Goal: Task Accomplishment & Management: Manage account settings

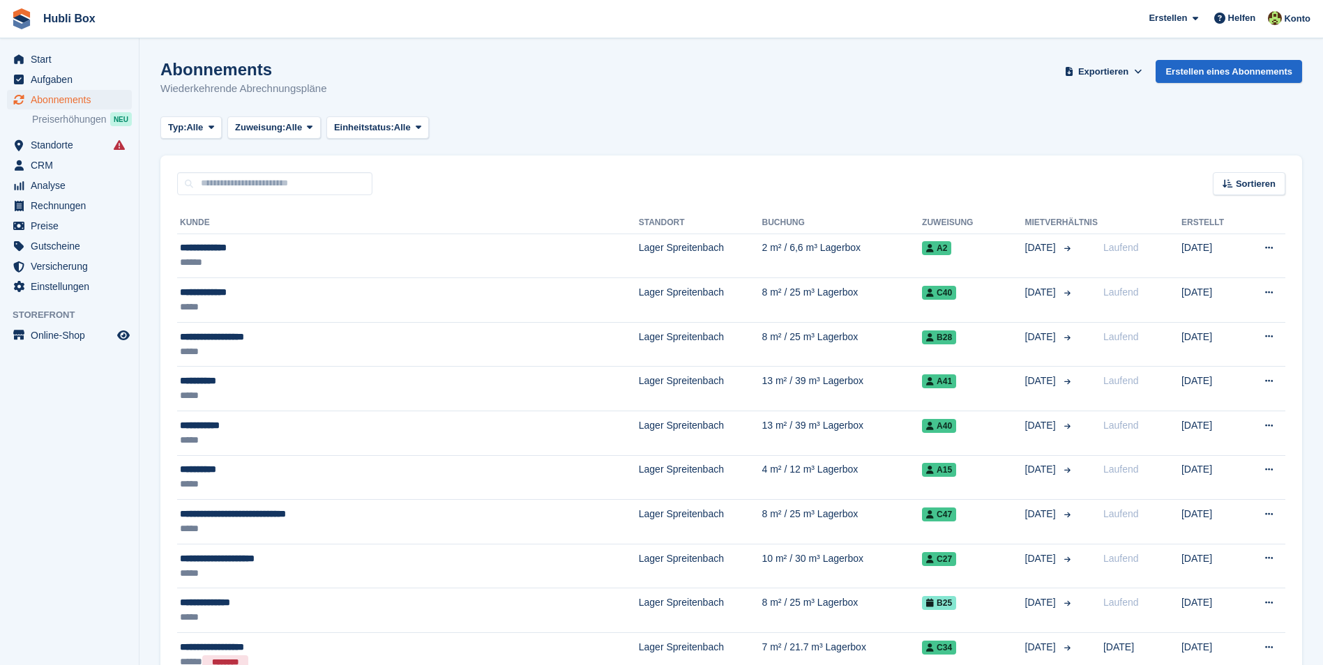
drag, startPoint x: 334, startPoint y: 93, endPoint x: 20, endPoint y: 15, distance: 324.1
click at [430, 93] on div "Abonnements Wiederkehrende Abrechnungspläne Exportieren Exportieren Abonnements…" at bounding box center [731, 87] width 1142 height 54
drag, startPoint x: 412, startPoint y: 87, endPoint x: 20, endPoint y: 27, distance: 396.6
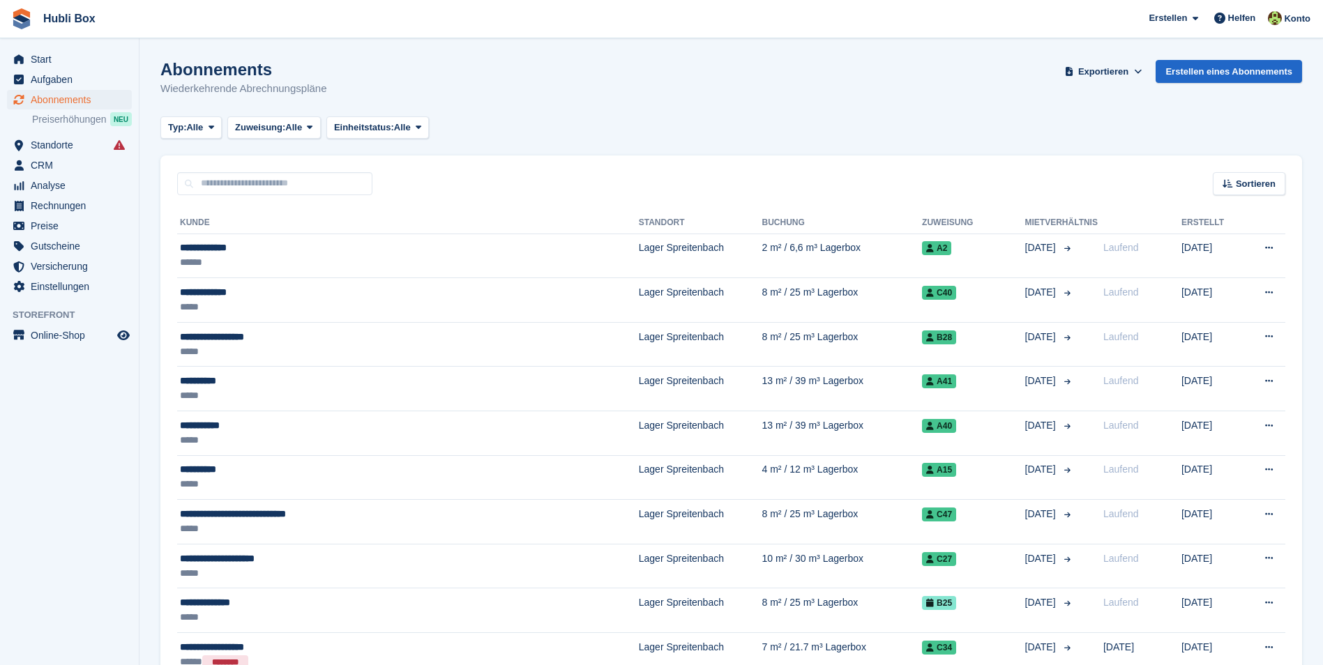
click at [544, 130] on div "Typ: Alle Alle Demnächst Vorherige Aktiv Ende Zuweisung: Alle Alle Zugewiesen N…" at bounding box center [731, 127] width 1142 height 23
click at [35, 63] on span "Start" at bounding box center [73, 60] width 84 height 20
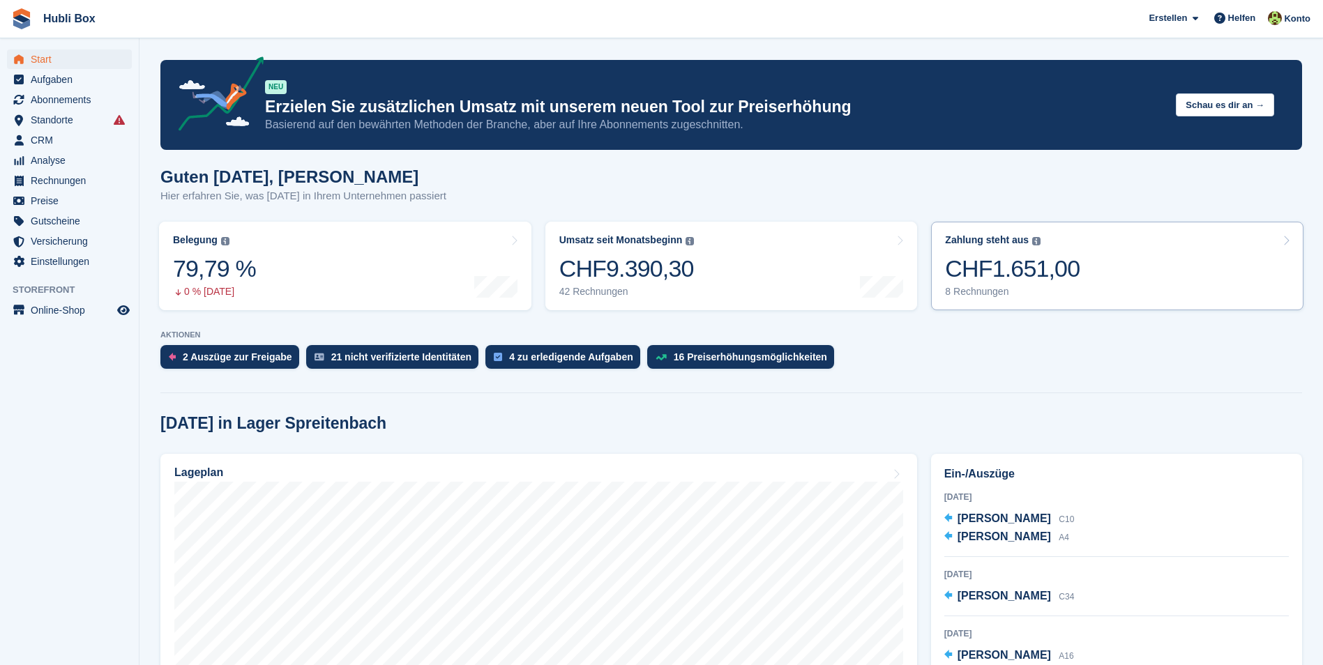
click at [1130, 248] on link "Zahlung steht aus Der gesamte ausstehende Saldo aller offenen Rechnungen. CHF1.…" at bounding box center [1117, 266] width 372 height 89
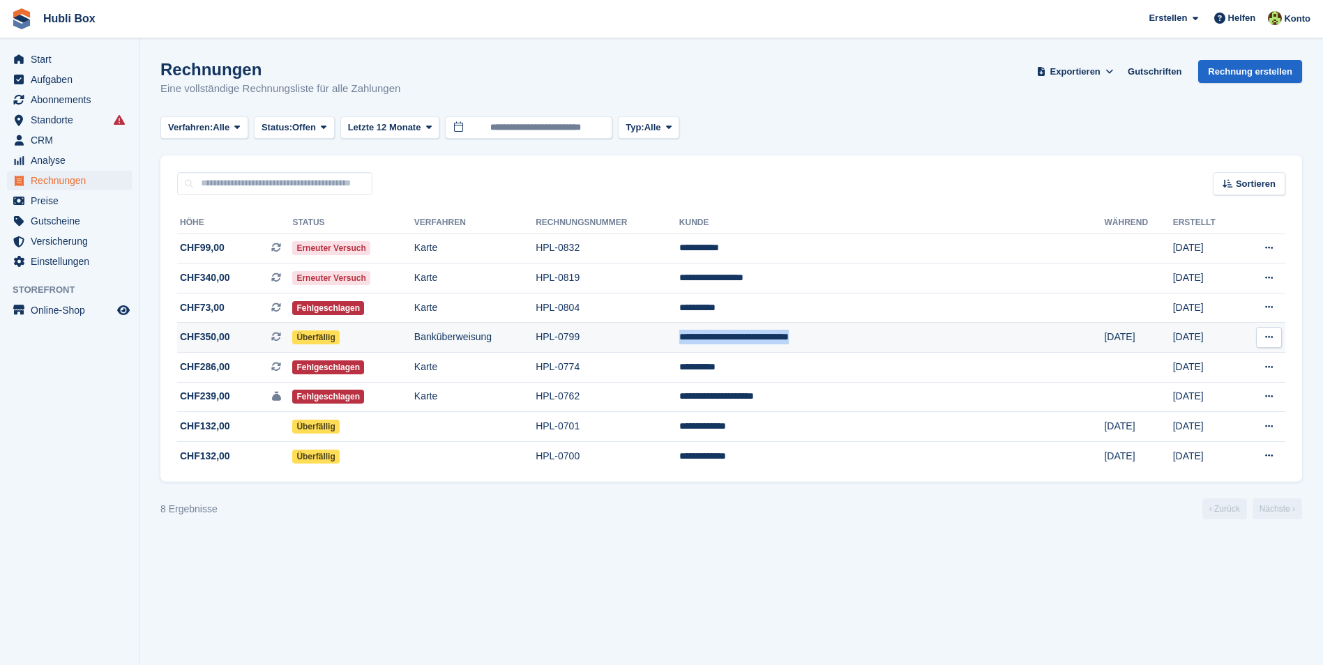
drag, startPoint x: 787, startPoint y: 340, endPoint x: 948, endPoint y: 331, distance: 161.4
click at [948, 331] on tr "**********" at bounding box center [731, 338] width 1108 height 30
click at [863, 132] on div "Verfahren: Alle Alle Banküberweisung Bar Scheck Debit-/Kreditkarte Lastschrift …" at bounding box center [731, 127] width 1142 height 23
click at [818, 251] on td "**********" at bounding box center [891, 249] width 425 height 30
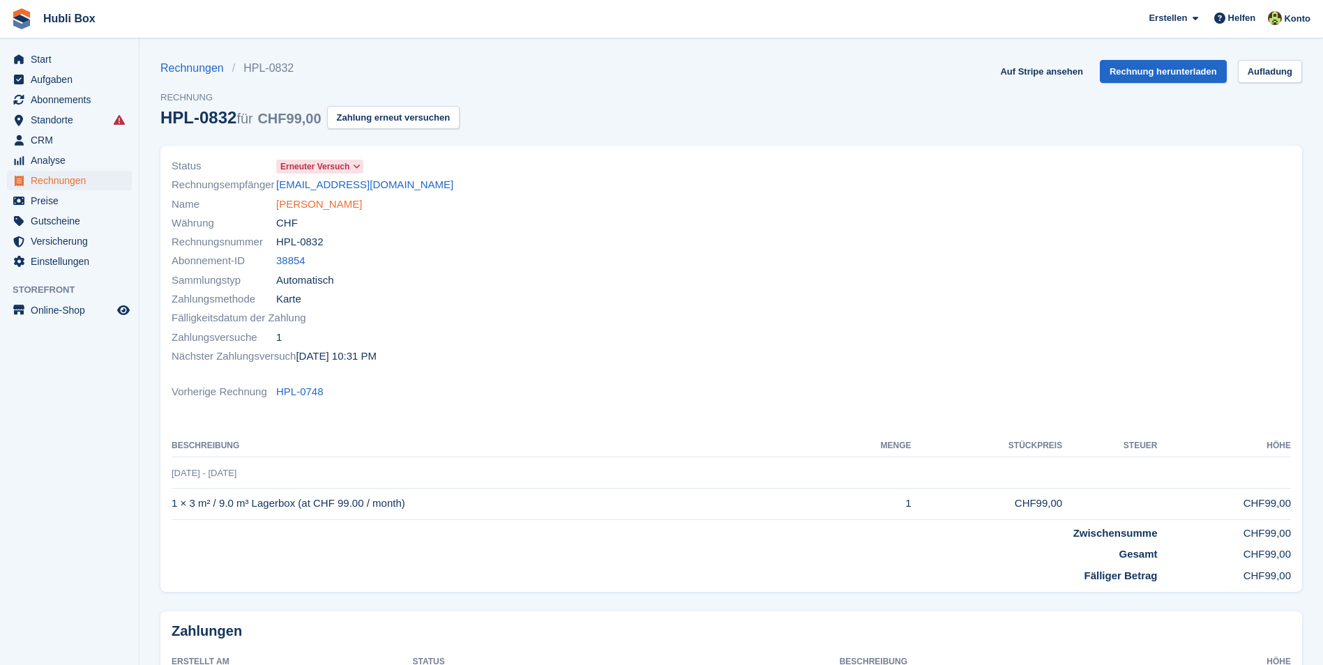
click at [317, 211] on link "Esmir Mesic" at bounding box center [319, 205] width 86 height 16
click at [1059, 73] on link "Auf Stripe ansehen" at bounding box center [1041, 71] width 93 height 23
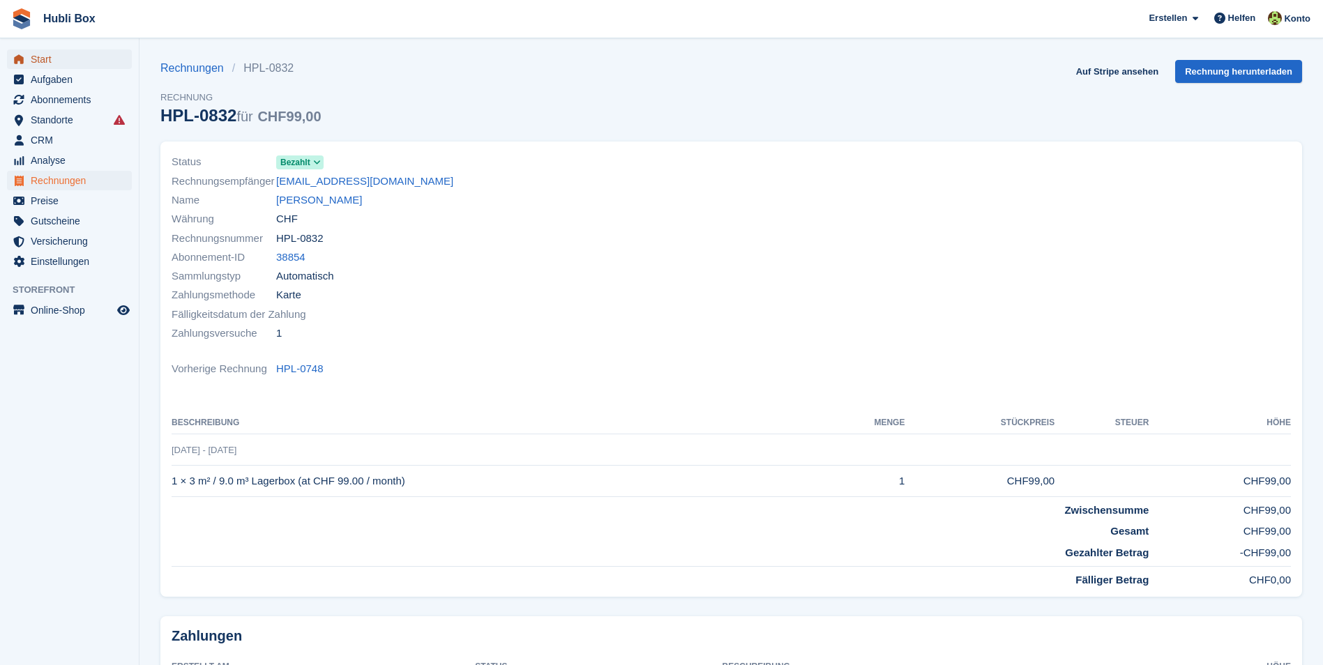
click at [77, 63] on span "Start" at bounding box center [73, 60] width 84 height 20
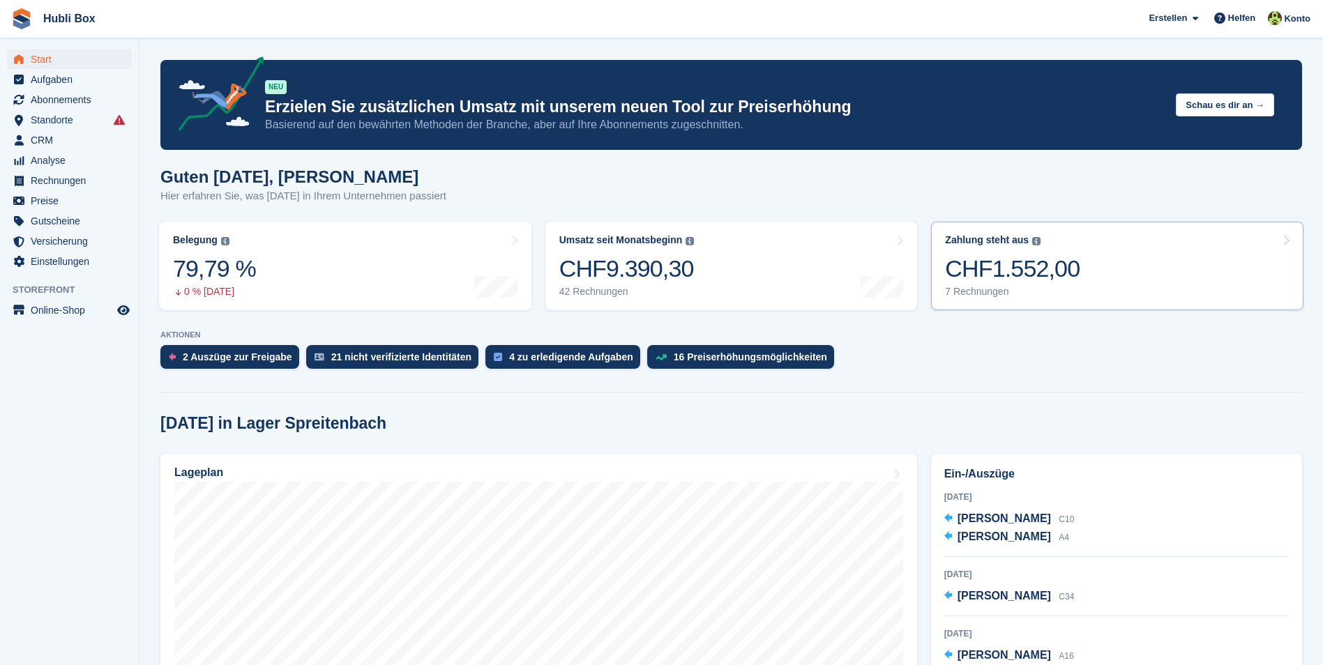
click at [1057, 267] on div "CHF1.552,00" at bounding box center [1012, 269] width 135 height 29
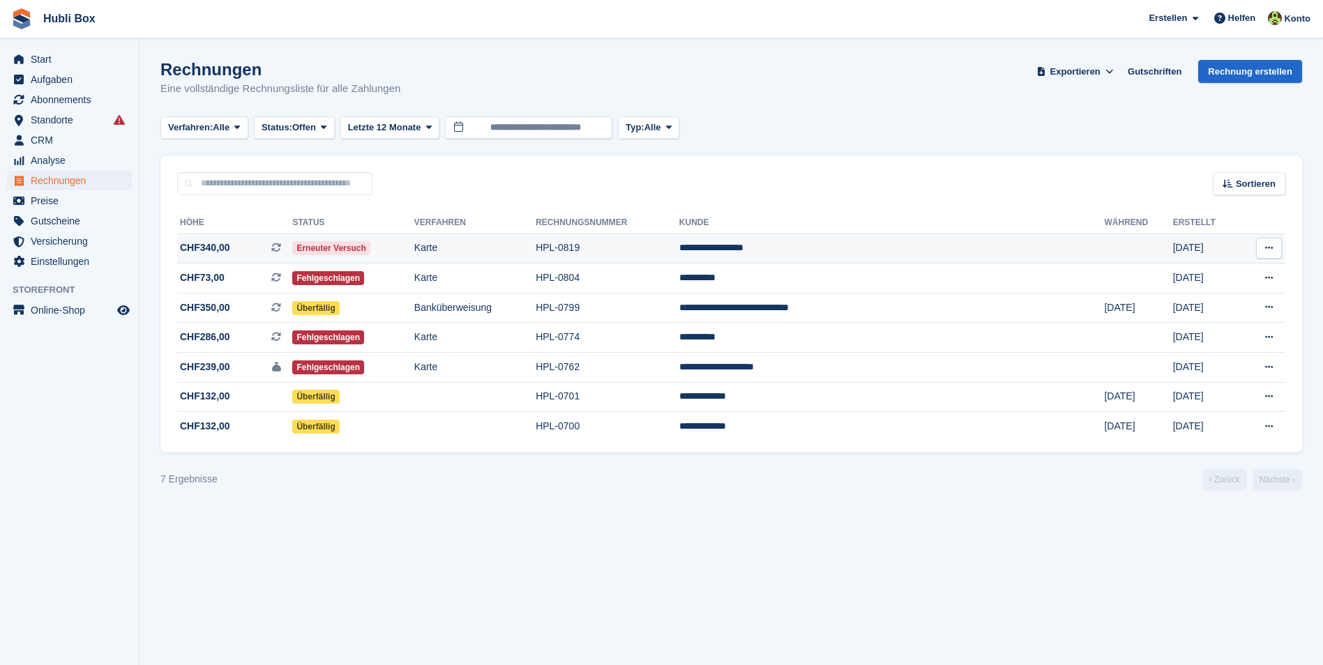
click at [267, 260] on td "CHF340,00 Dies ist eine wiederkehrende Abonnementrechnung." at bounding box center [234, 249] width 115 height 30
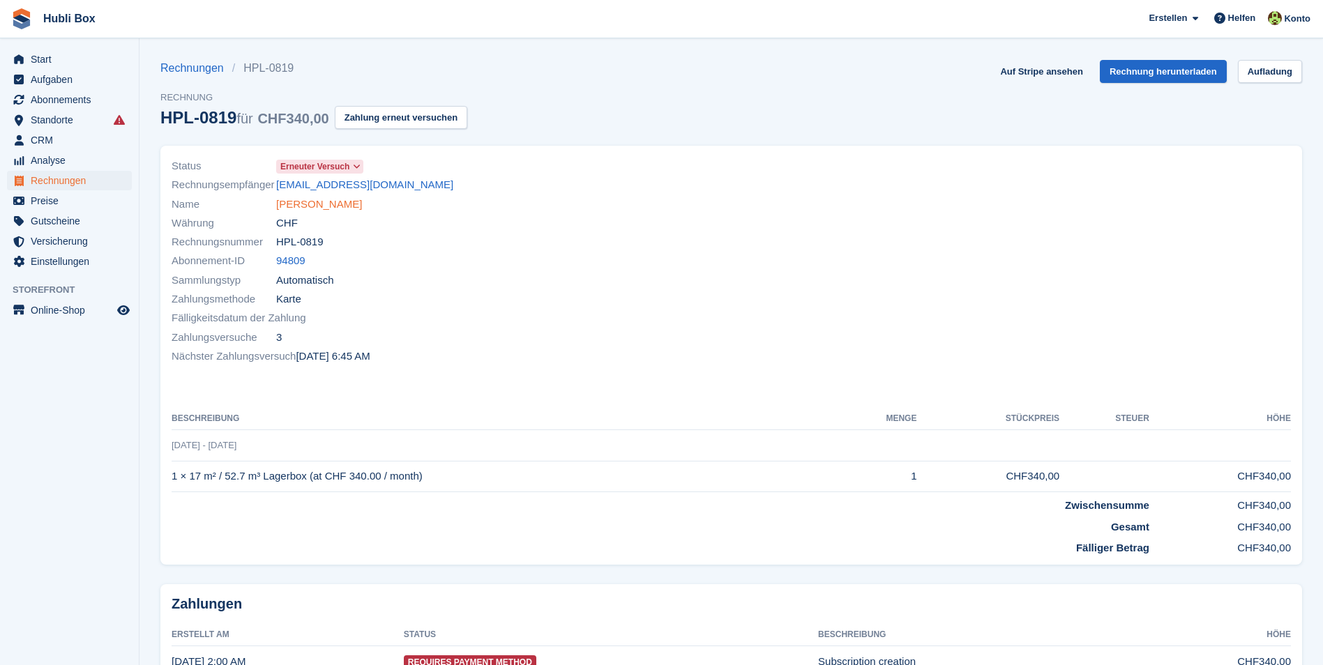
click at [306, 210] on link "[PERSON_NAME]" at bounding box center [319, 205] width 86 height 16
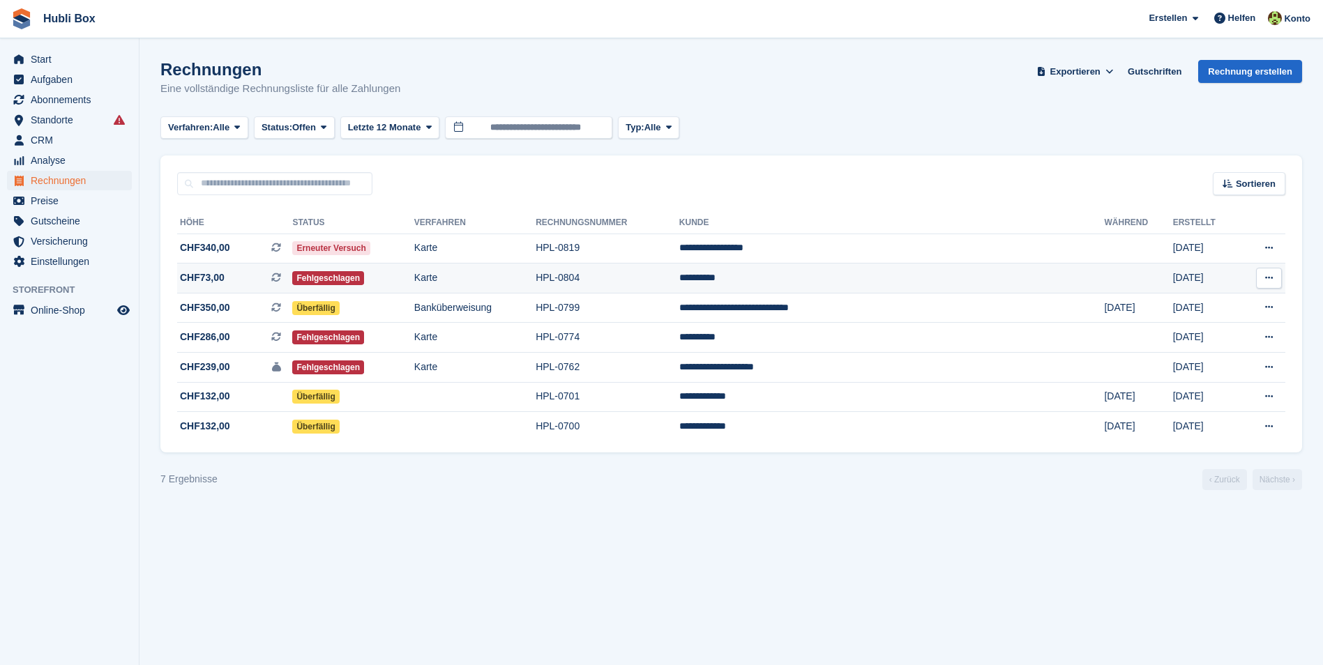
click at [209, 282] on span "CHF73,00" at bounding box center [202, 278] width 45 height 15
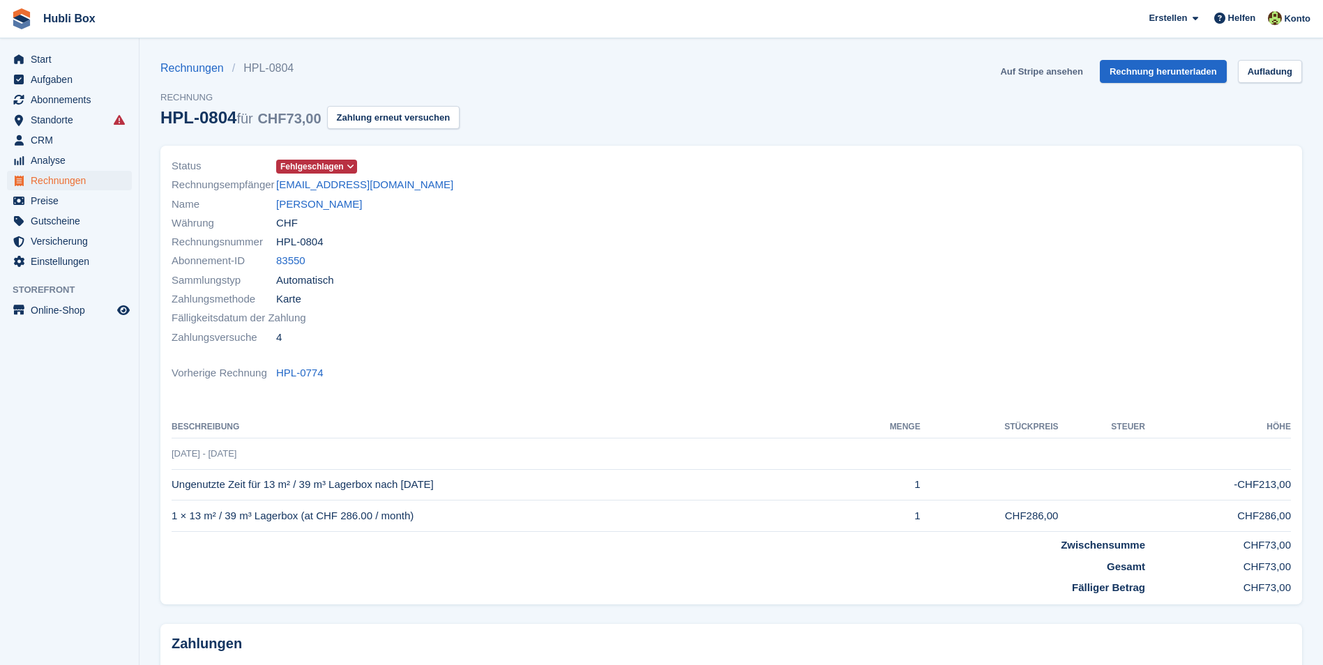
click at [1011, 73] on link "Auf Stripe ansehen" at bounding box center [1041, 71] width 93 height 23
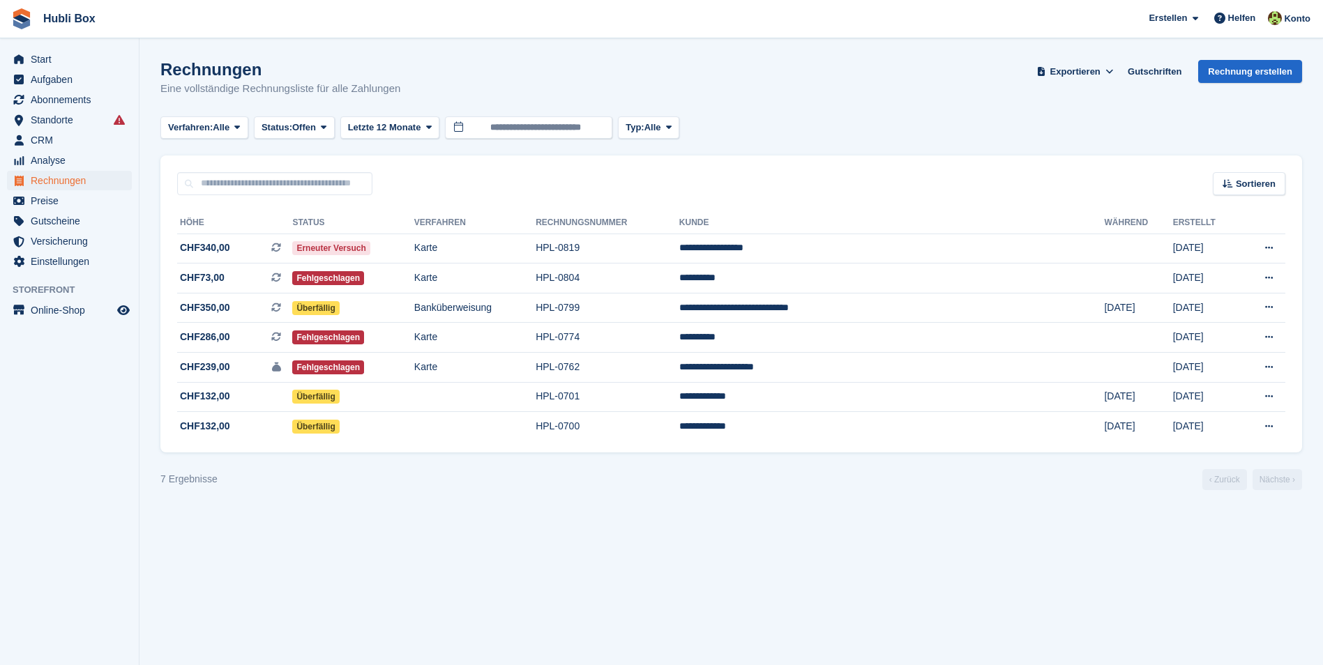
click at [894, 561] on section "Rechnungen Eine vollständige Rechnungsliste für alle Zahlungen Exportieren Expo…" at bounding box center [731, 332] width 1184 height 665
click at [66, 149] on span "CRM" at bounding box center [73, 140] width 84 height 20
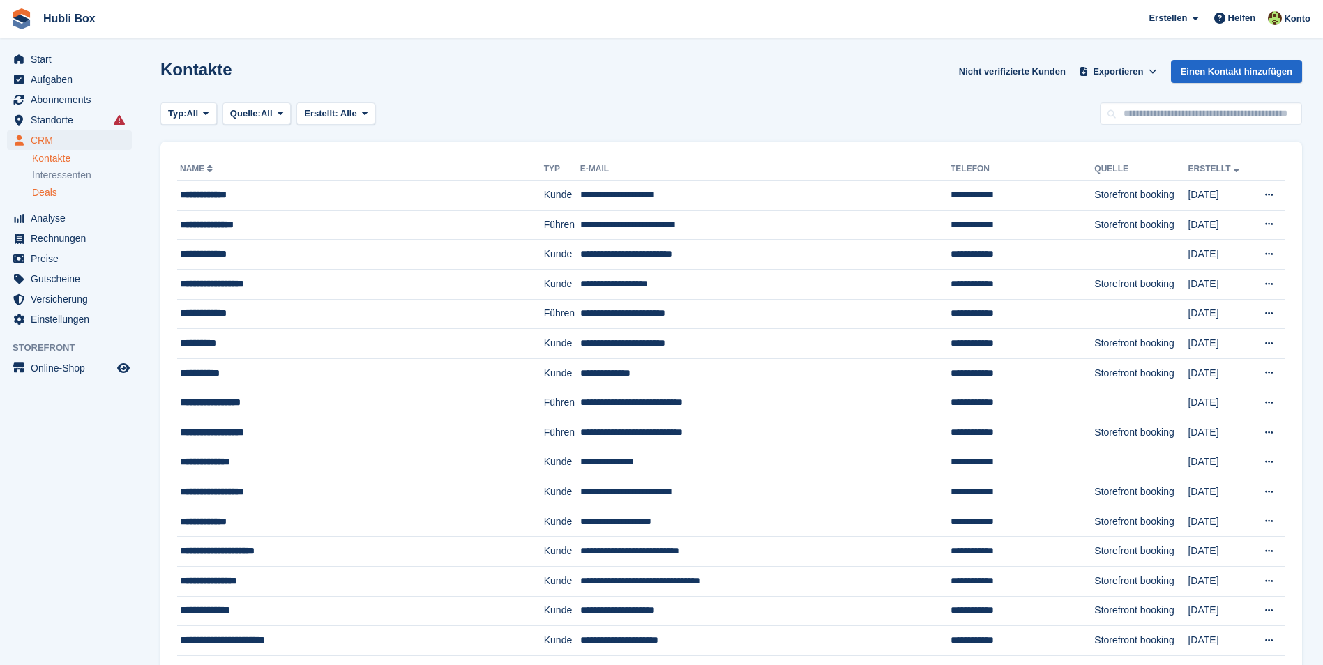
click at [59, 189] on div "Deals" at bounding box center [82, 192] width 100 height 13
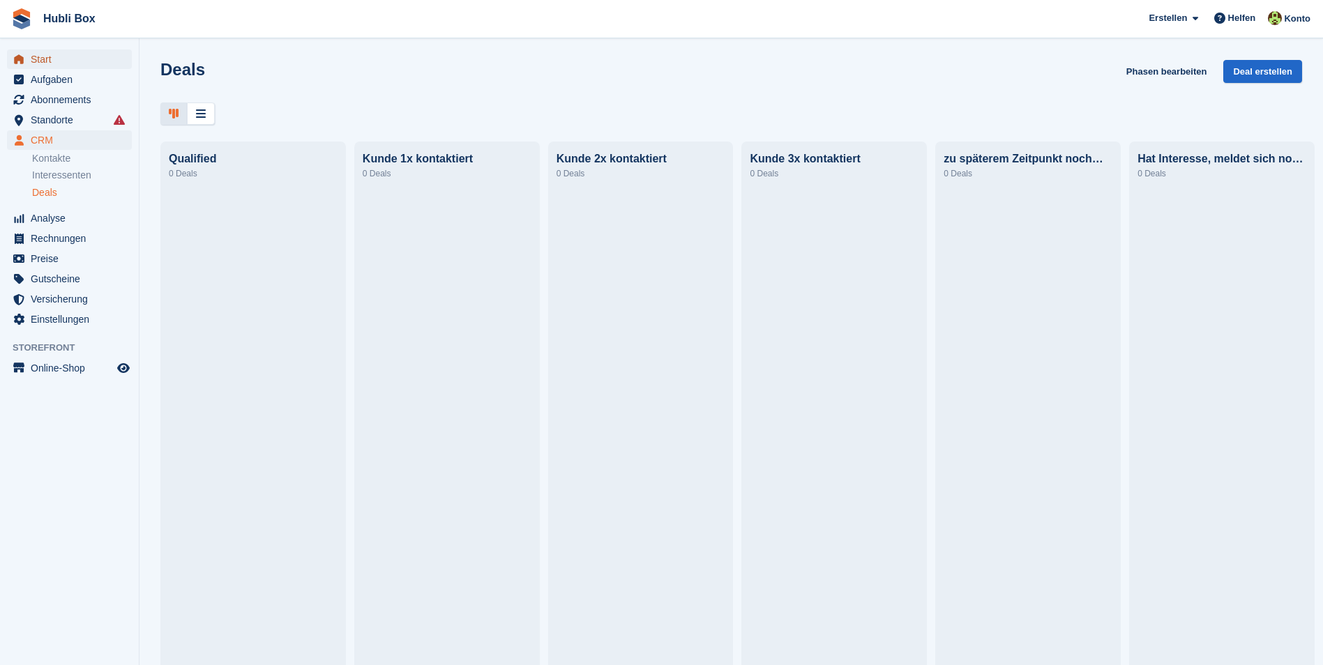
click at [68, 55] on span "Start" at bounding box center [73, 60] width 84 height 20
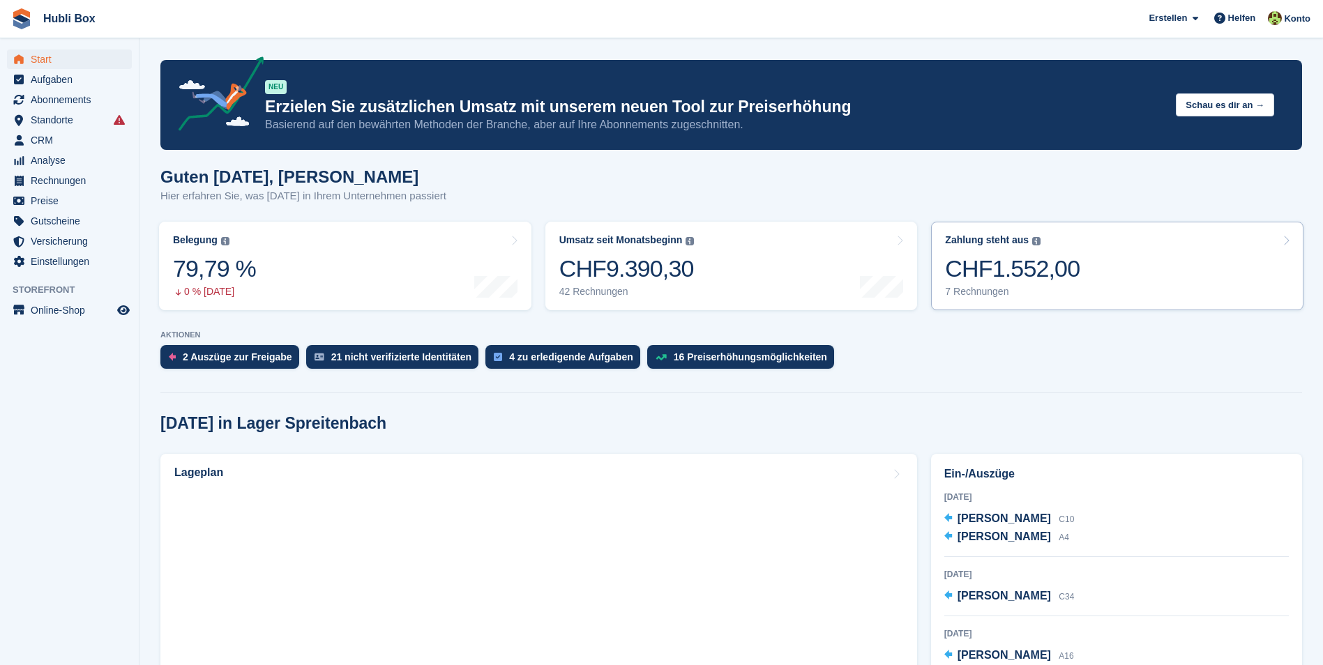
click at [1099, 284] on link "Zahlung steht aus Der gesamte ausstehende Saldo aller offenen Rechnungen. CHF1.…" at bounding box center [1117, 266] width 372 height 89
